Goal: Task Accomplishment & Management: Use online tool/utility

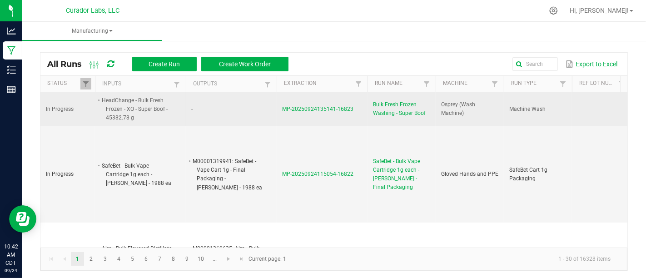
click at [410, 112] on span "Bulk Fresh Frozen Washing - Super Boof" at bounding box center [401, 108] width 57 height 17
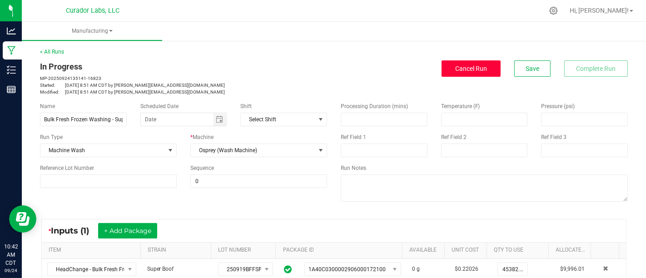
click at [473, 69] on span "Cancel Run" at bounding box center [471, 68] width 32 height 7
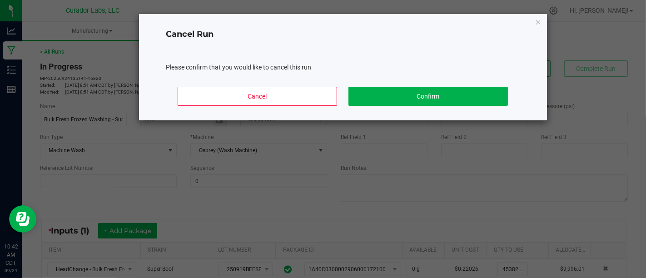
click at [408, 105] on div "Cancel Confirm" at bounding box center [342, 100] width 353 height 41
click at [413, 102] on button "Confirm" at bounding box center [427, 96] width 159 height 19
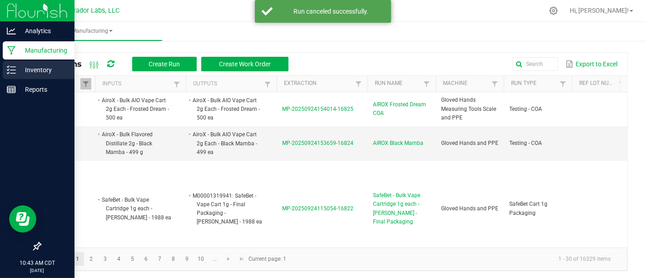
click at [3, 66] on div "Inventory" at bounding box center [39, 70] width 72 height 18
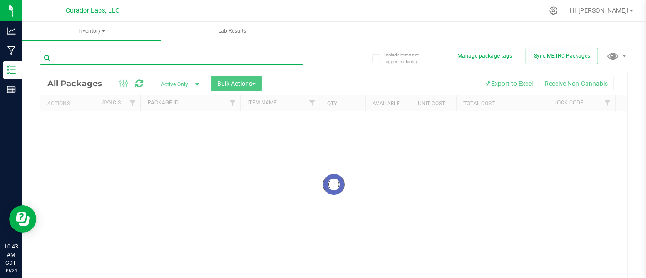
click at [237, 62] on input "text" at bounding box center [172, 58] width 264 height 14
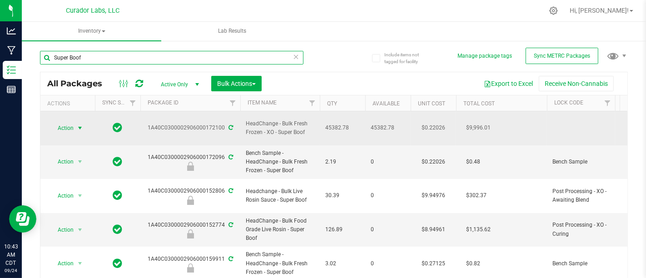
type input "Super Boof"
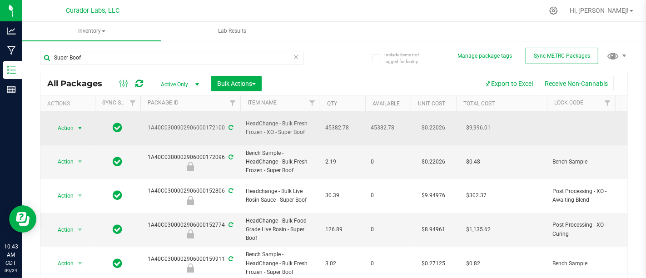
click at [80, 125] on span "select" at bounding box center [79, 127] width 7 height 7
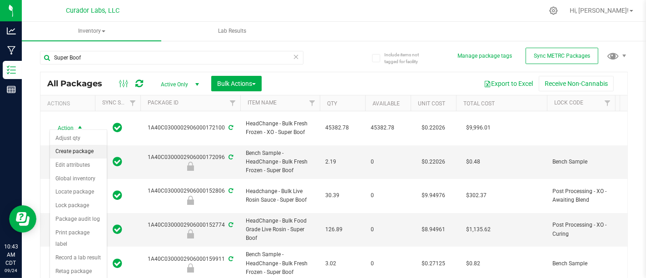
click at [81, 151] on li "Create package" at bounding box center [78, 152] width 57 height 14
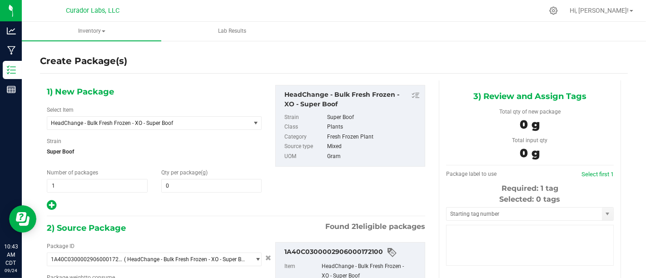
type input "0.0000"
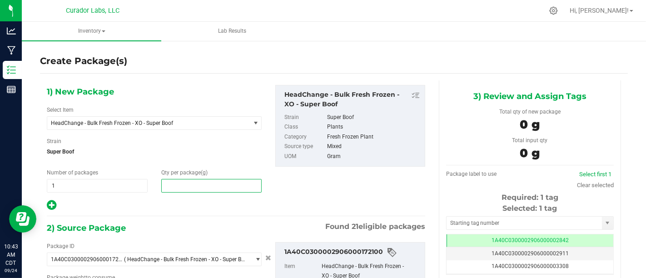
click at [227, 182] on span at bounding box center [211, 186] width 101 height 14
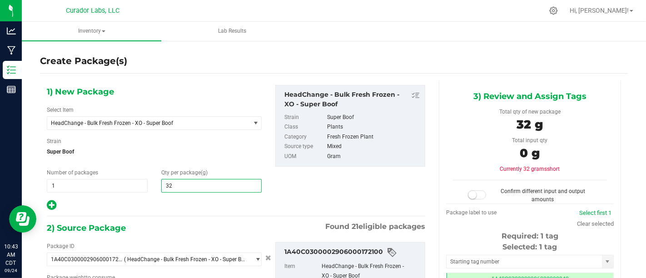
type input "3"
type input "24970"
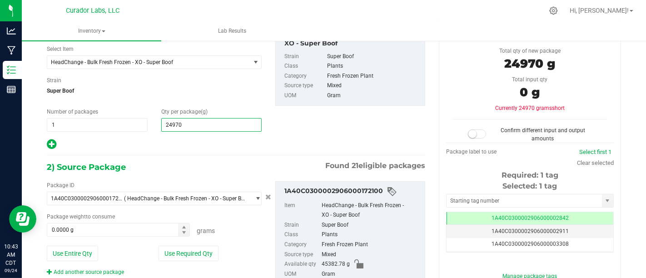
scroll to position [62, 0]
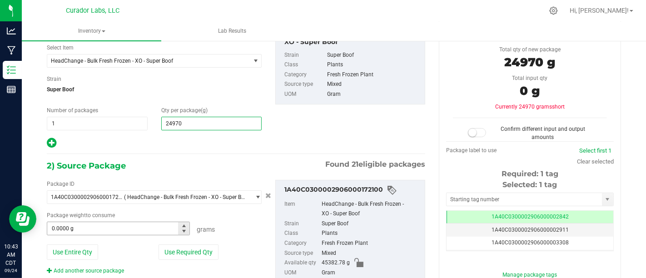
type input "24,970.0000"
click at [152, 228] on span at bounding box center [118, 229] width 143 height 14
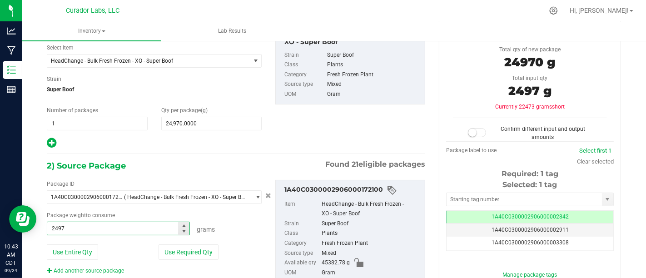
type input "24970"
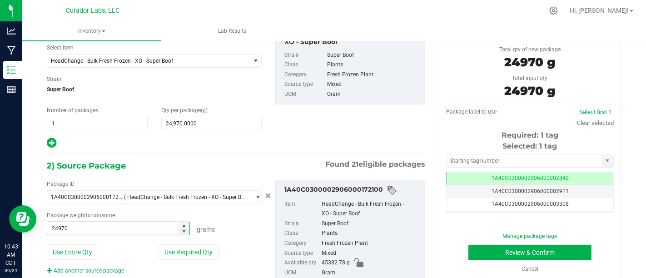
type input "24970.0000 g"
click at [319, 139] on div "1) New Package Select Item HeadChange - Bulk Fresh Frozen - XO - Super Boof AIR…" at bounding box center [236, 86] width 392 height 126
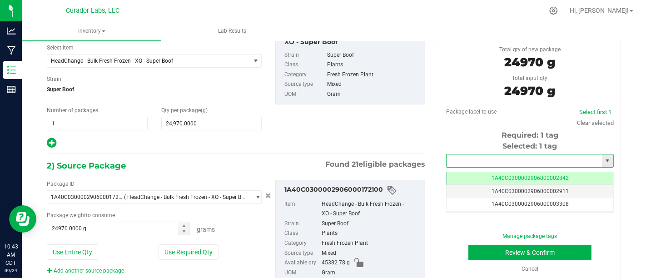
click at [477, 162] on input "text" at bounding box center [524, 160] width 155 height 13
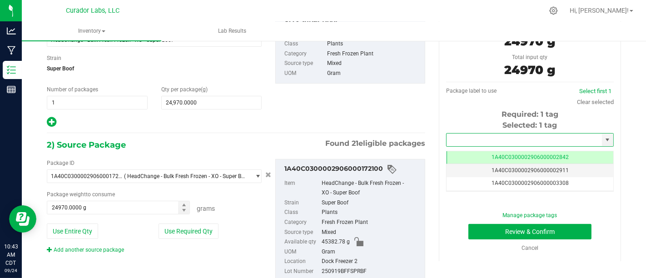
scroll to position [84, 0]
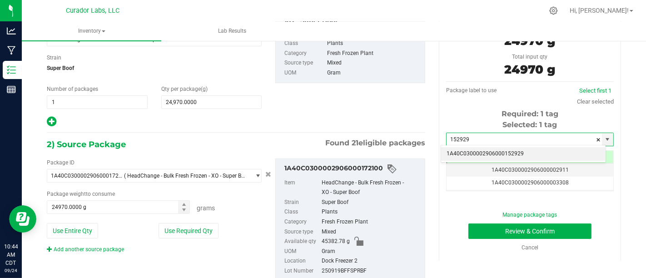
click at [526, 150] on li "1A40C0300002906000152929" at bounding box center [523, 154] width 164 height 14
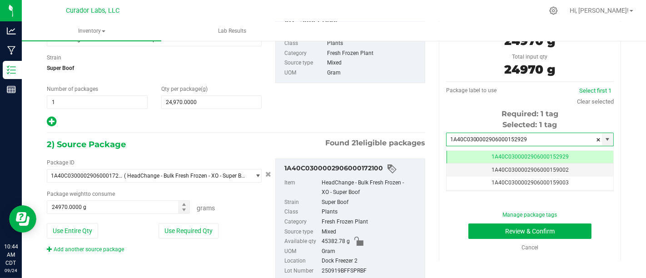
scroll to position [0, 0]
type input "1A40C0300002906000152929"
click at [559, 239] on div "Manage package tags Review & Confirm Cancel" at bounding box center [530, 231] width 154 height 41
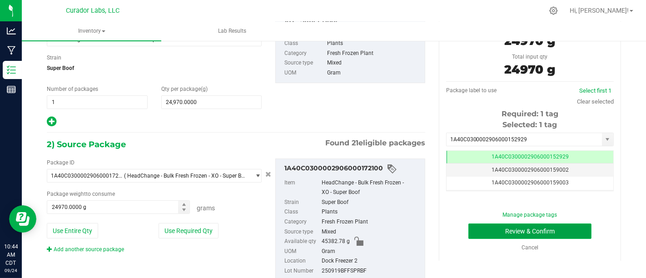
click at [566, 232] on button "Review & Confirm" at bounding box center [529, 231] width 123 height 15
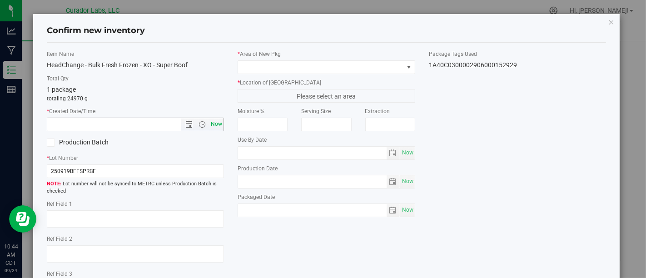
click at [214, 123] on span "Now" at bounding box center [216, 124] width 15 height 13
type input "[DATE] 10:45 AM"
click at [75, 139] on label "Production Batch" at bounding box center [88, 143] width 82 height 10
click at [0, 0] on input "Production Batch" at bounding box center [0, 0] width 0 height 0
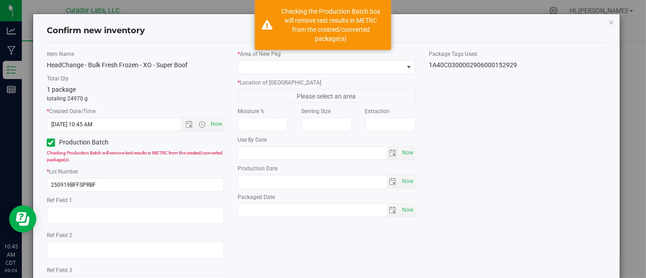
click at [338, 55] on label "* Area of [GEOGRAPHIC_DATA]" at bounding box center [326, 54] width 177 height 8
click at [338, 64] on span at bounding box center [320, 67] width 165 height 13
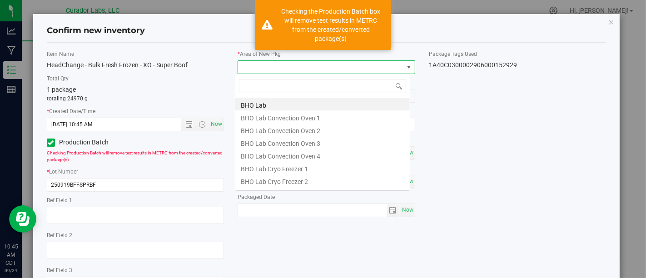
scroll to position [13, 175]
type input "Xo"
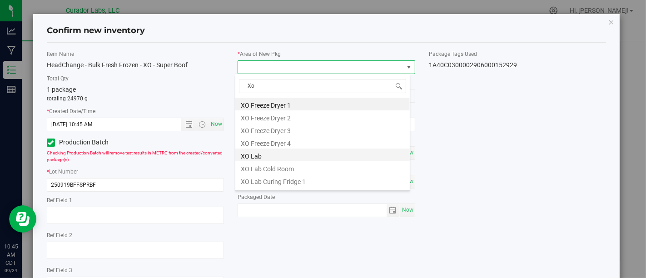
click at [334, 159] on li "XO Lab" at bounding box center [322, 155] width 174 height 13
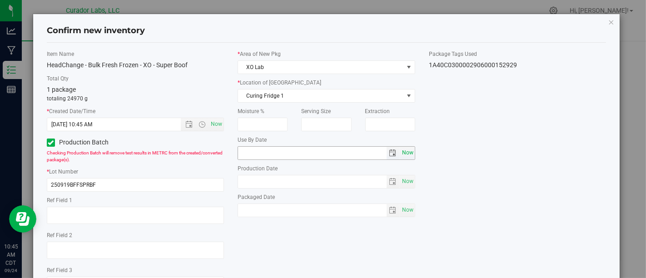
click at [400, 150] on span "Now" at bounding box center [407, 152] width 15 height 13
click at [251, 153] on input "[DATE]" at bounding box center [312, 153] width 149 height 13
type input "[DATE]"
click at [402, 178] on span "Now" at bounding box center [407, 181] width 15 height 13
type input "[DATE]"
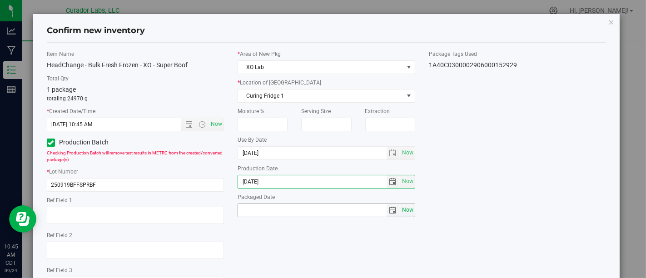
click at [402, 206] on span "Now" at bounding box center [407, 210] width 15 height 13
type input "[DATE]"
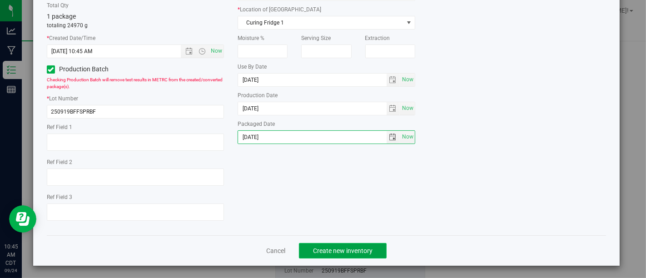
click at [336, 249] on span "Create new inventory" at bounding box center [343, 250] width 60 height 7
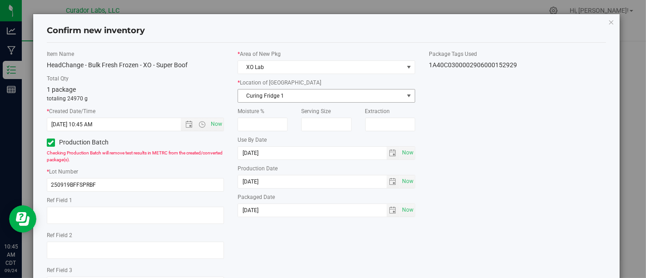
click at [380, 94] on span "Curing Fridge 1" at bounding box center [320, 96] width 165 height 13
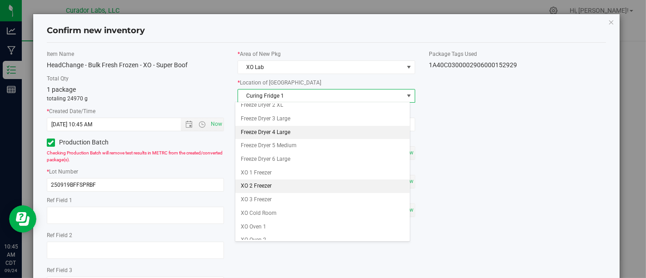
scroll to position [49, 0]
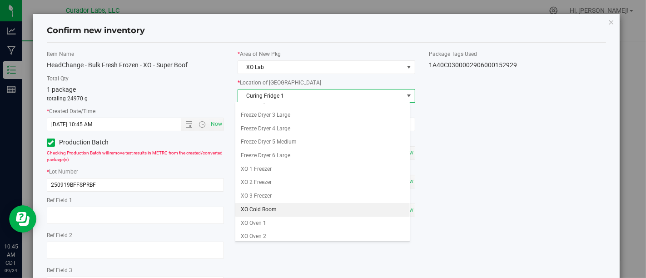
click at [327, 207] on li "XO Cold Room" at bounding box center [322, 210] width 174 height 14
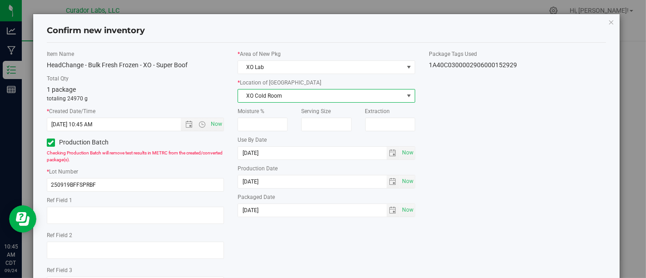
scroll to position [73, 0]
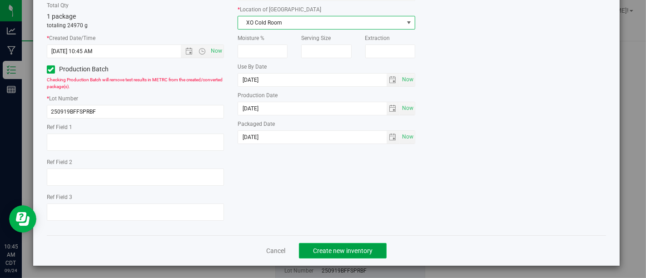
click at [350, 252] on span "Create new inventory" at bounding box center [343, 250] width 60 height 7
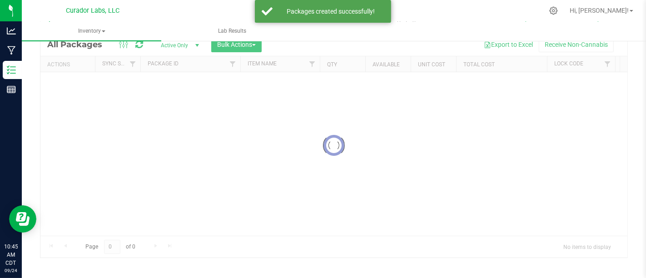
scroll to position [39, 0]
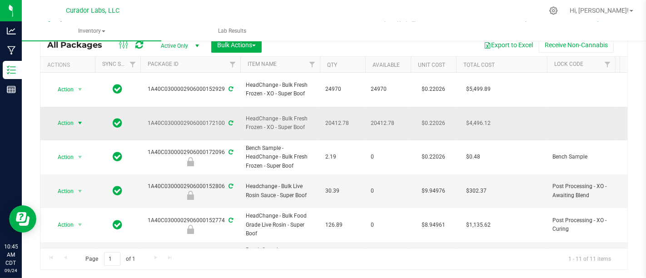
click at [73, 117] on span "Action" at bounding box center [62, 123] width 25 height 13
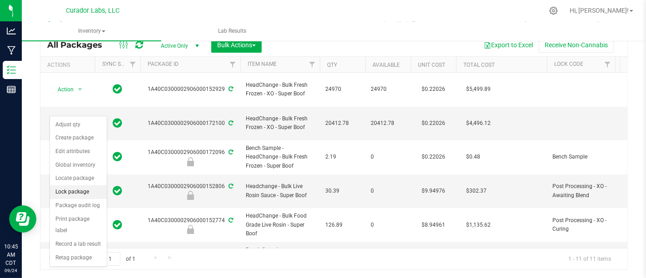
click at [80, 192] on li "Lock package" at bounding box center [78, 192] width 57 height 14
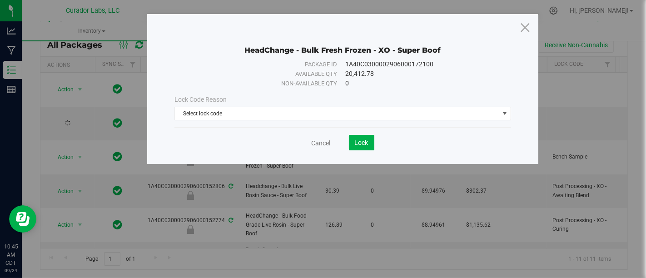
click at [358, 102] on div "Lock Code Reason" at bounding box center [342, 100] width 336 height 10
click at [357, 109] on span "Select lock code" at bounding box center [337, 113] width 324 height 13
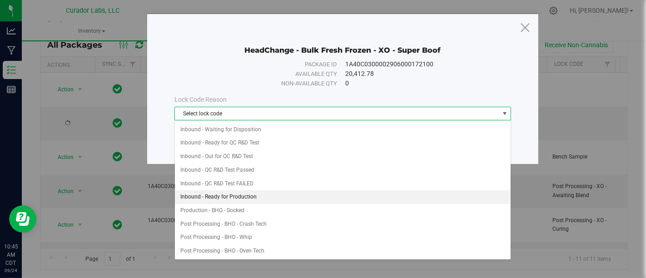
scroll to position [64, 0]
click at [278, 195] on li "Inbound - Ready for Production" at bounding box center [343, 200] width 336 height 14
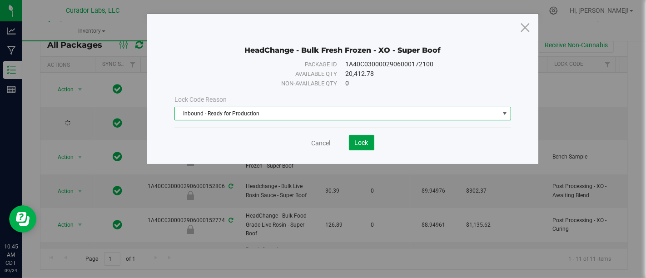
click at [360, 143] on span "Lock" at bounding box center [362, 142] width 14 height 7
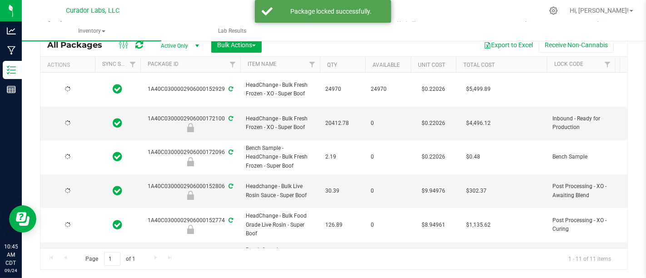
click at [70, 85] on div at bounding box center [68, 89] width 44 height 9
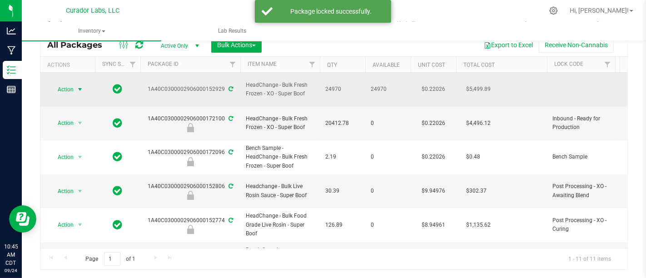
click at [70, 83] on span "Action" at bounding box center [62, 89] width 25 height 13
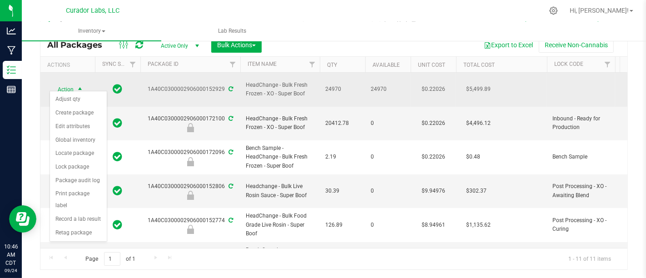
click at [142, 79] on td "1A40C0300002906000152929" at bounding box center [190, 90] width 100 height 34
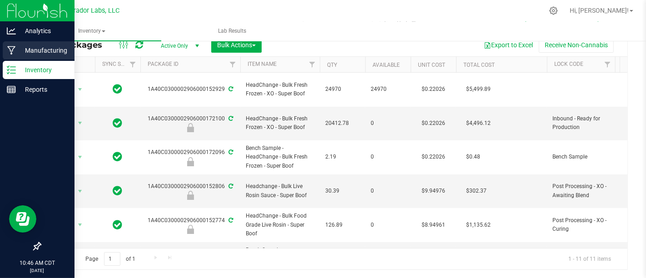
click at [16, 51] on p "Manufacturing" at bounding box center [43, 50] width 55 height 11
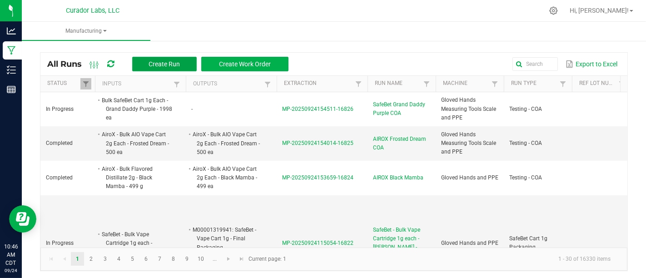
click at [159, 65] on span "Create Run" at bounding box center [164, 63] width 31 height 7
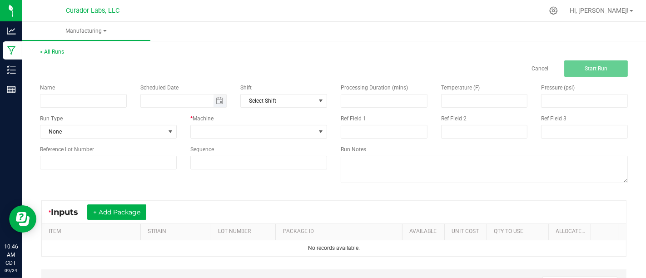
type input "month/day/year"
click at [165, 103] on input "month/day/year" at bounding box center [177, 100] width 73 height 13
click at [114, 104] on input at bounding box center [83, 101] width 87 height 14
type input "b"
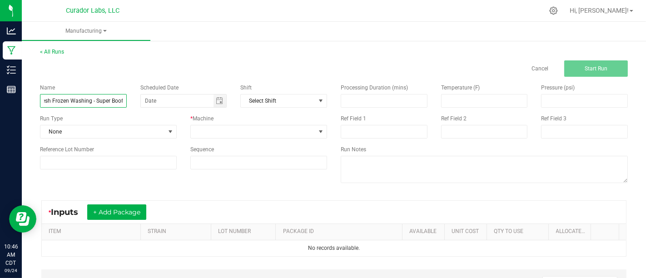
type input "Bulk Fresh Frozen Washing - Super Boof"
click at [129, 139] on div "Name Bulk Fresh Frozen Washing - Super Boof Scheduled Date Shift Select Shift R…" at bounding box center [183, 126] width 301 height 99
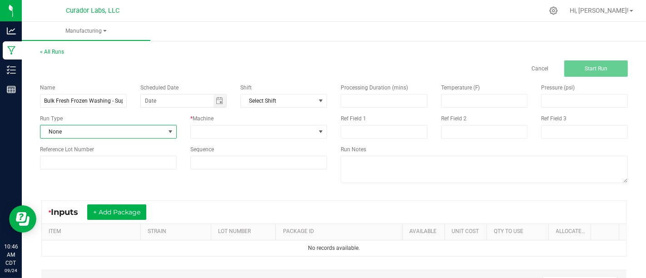
click at [134, 136] on span "None" at bounding box center [102, 131] width 124 height 13
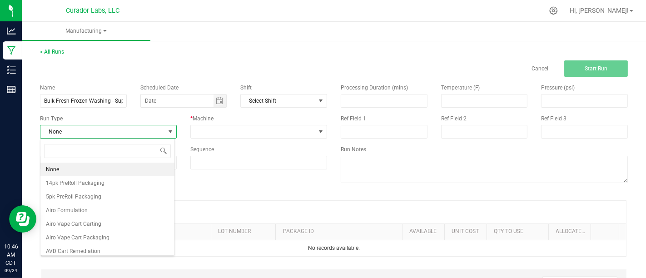
scroll to position [13, 134]
type input "H"
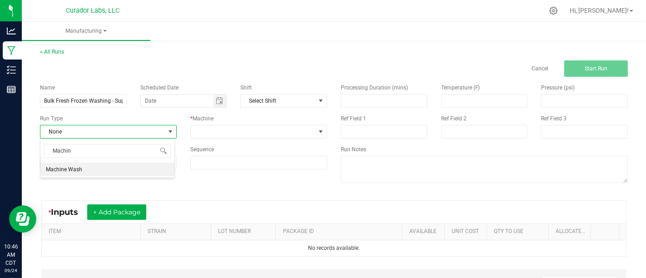
type input "Machine"
click at [140, 174] on li "Machine Wash" at bounding box center [107, 170] width 134 height 14
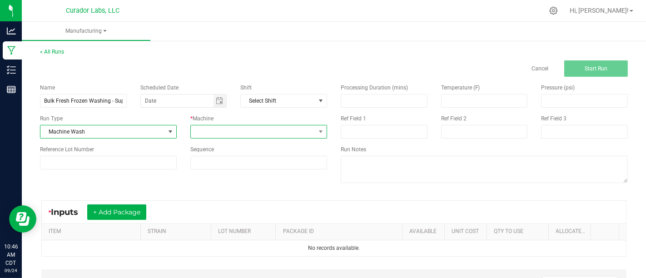
click at [224, 129] on span at bounding box center [253, 131] width 124 height 13
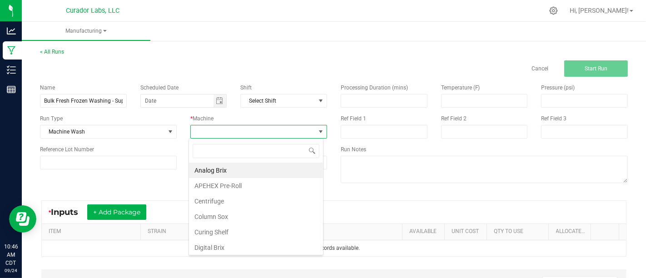
click at [224, 129] on span at bounding box center [253, 131] width 124 height 13
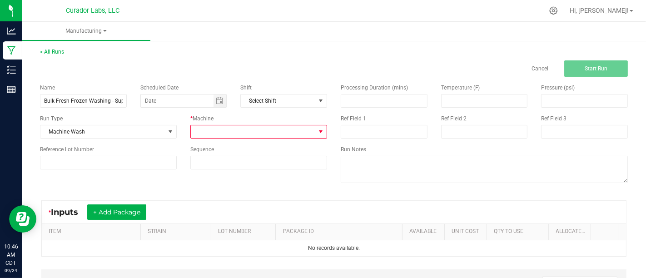
click at [303, 129] on span at bounding box center [253, 131] width 124 height 13
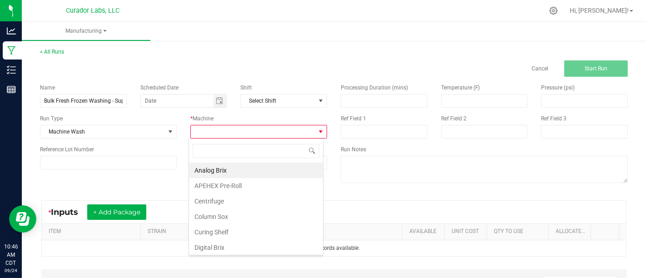
type input "S"
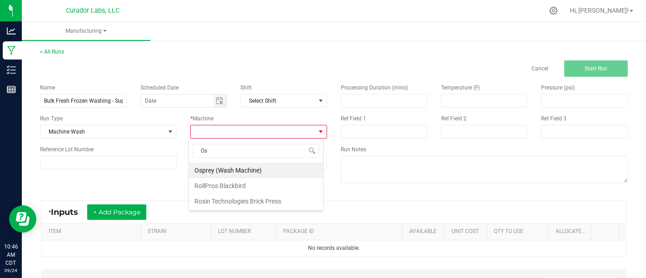
type input "Osp"
click at [293, 170] on li "Osprey (Wash Machine)" at bounding box center [256, 170] width 134 height 15
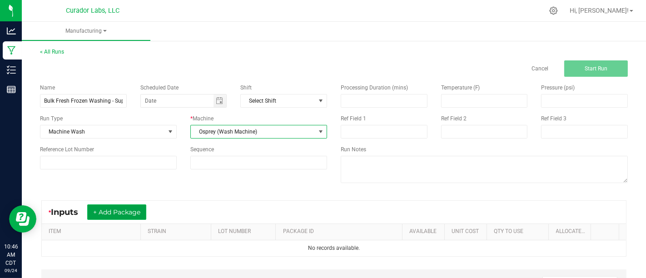
click at [104, 217] on button "+ Add Package" at bounding box center [116, 211] width 59 height 15
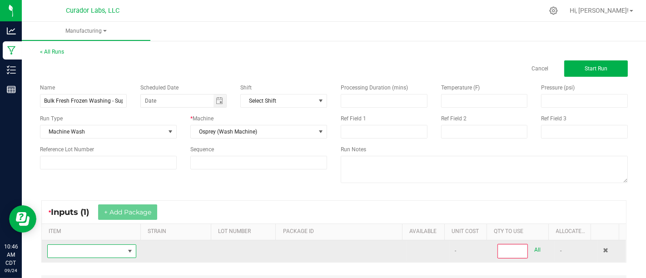
click at [100, 245] on span "NO DATA FOUND" at bounding box center [86, 251] width 77 height 13
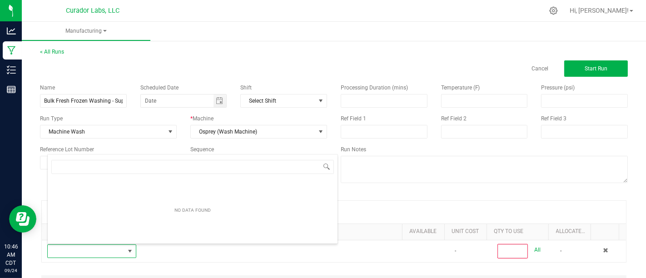
scroll to position [13, 85]
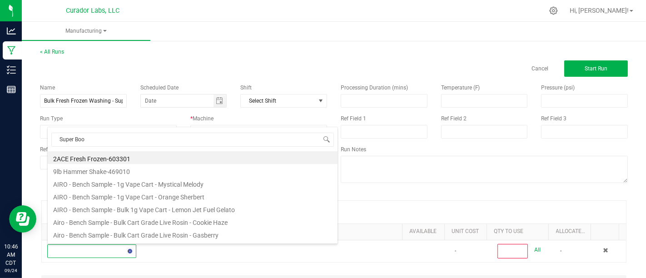
type input "Super Boof"
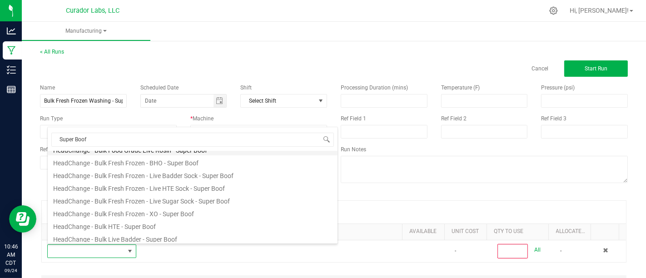
scroll to position [162, 0]
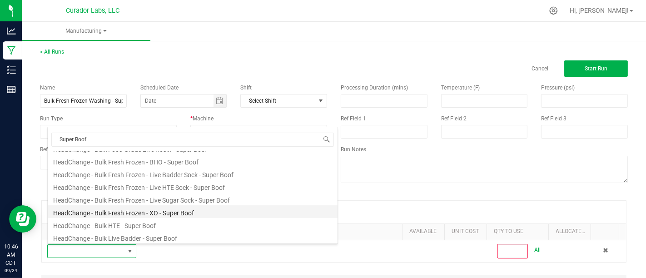
click at [245, 209] on li "HeadChange - Bulk Fresh Frozen - XO - Super Boof" at bounding box center [193, 211] width 290 height 13
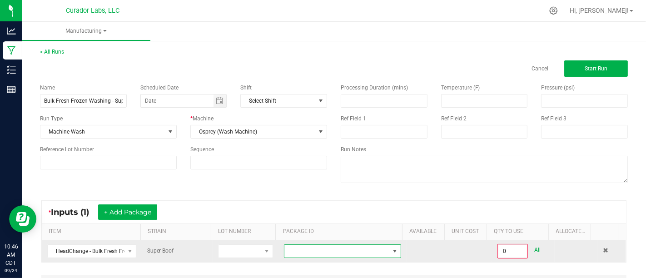
click at [287, 255] on span at bounding box center [336, 251] width 105 height 13
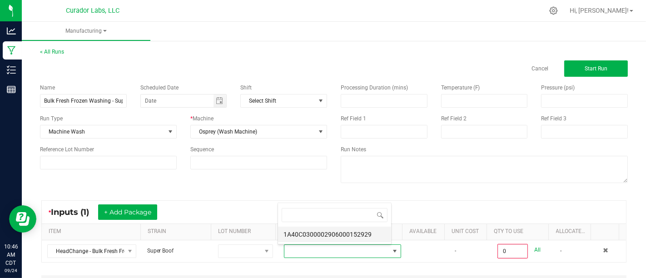
scroll to position [13, 112]
click at [297, 237] on li "1A40C0300002906000152929" at bounding box center [334, 234] width 113 height 15
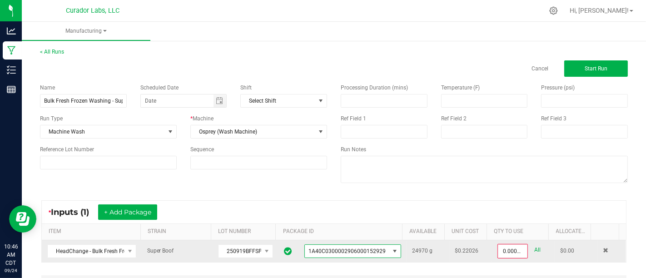
click at [528, 250] on div "All" at bounding box center [534, 250] width 13 height 12
click at [534, 247] on link "All" at bounding box center [537, 250] width 6 height 12
type input "24970.0000 g"
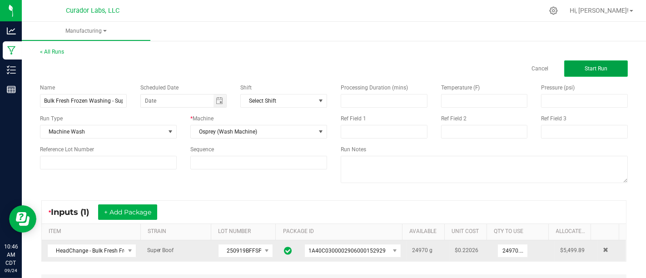
click at [594, 71] on span "Start Run" at bounding box center [596, 68] width 23 height 6
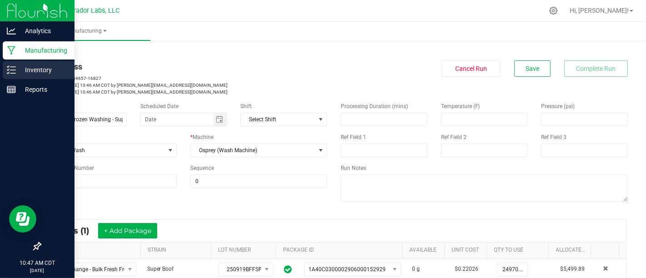
click at [15, 75] on div "Inventory" at bounding box center [39, 70] width 72 height 18
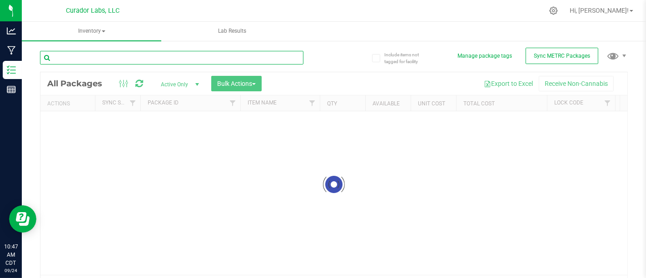
click at [157, 60] on input "text" at bounding box center [172, 58] width 264 height 14
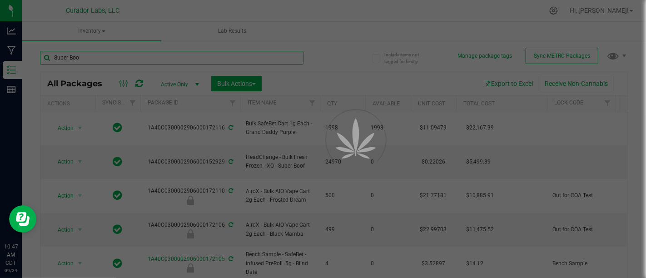
type input "Super Boof"
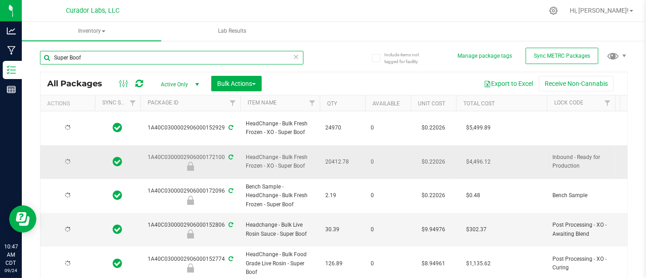
type input "[DATE]"
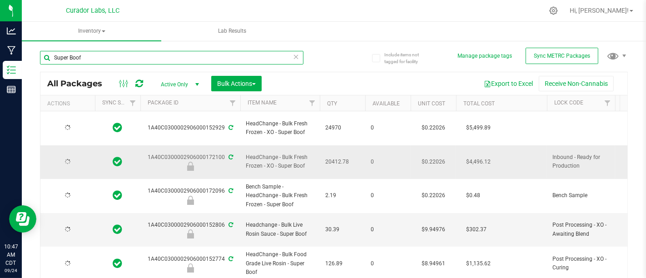
type input "[DATE]"
type input "S"
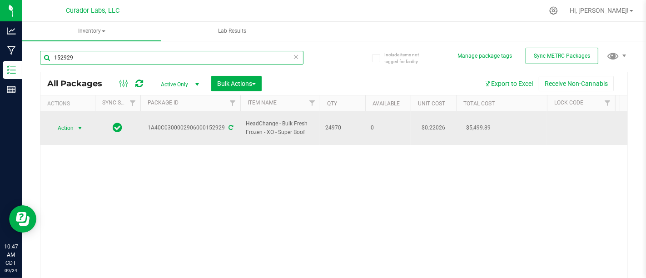
type input "152929"
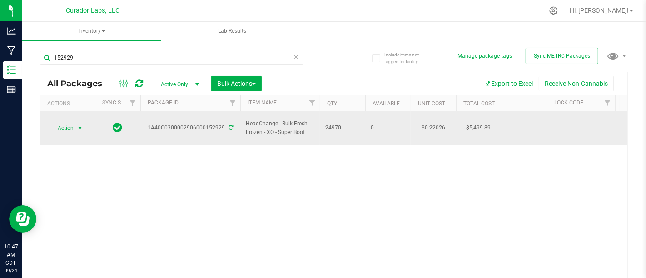
click at [77, 124] on span "select" at bounding box center [79, 127] width 7 height 7
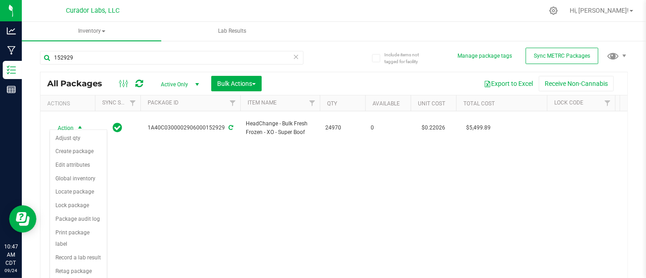
click at [123, 205] on div "Action Action Adjust qty Create package Edit attributes Global inventory Locate…" at bounding box center [333, 198] width 587 height 175
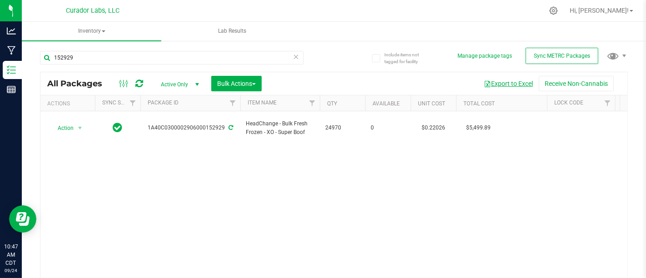
click at [503, 80] on button "Export to Excel" at bounding box center [508, 83] width 61 height 15
